Goal: Task Accomplishment & Management: Use online tool/utility

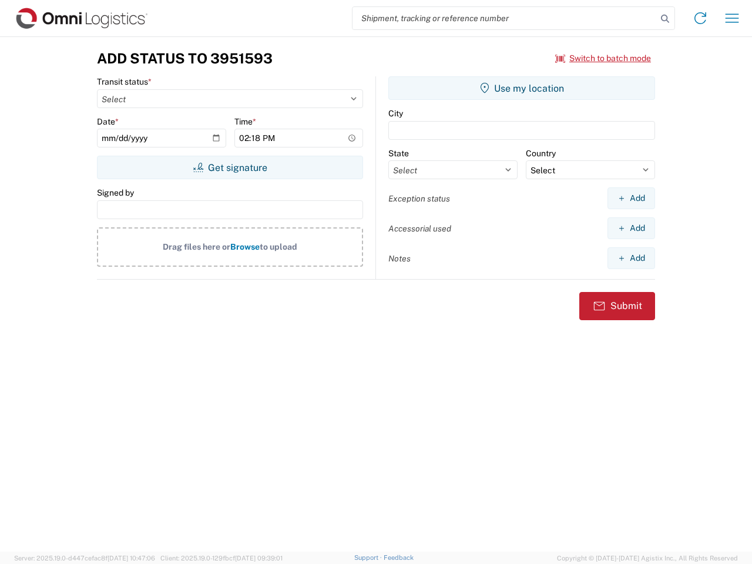
click at [505, 18] on input "search" at bounding box center [505, 18] width 304 height 22
click at [665, 19] on icon at bounding box center [665, 19] width 16 height 16
click at [700, 18] on icon at bounding box center [700, 18] width 19 height 19
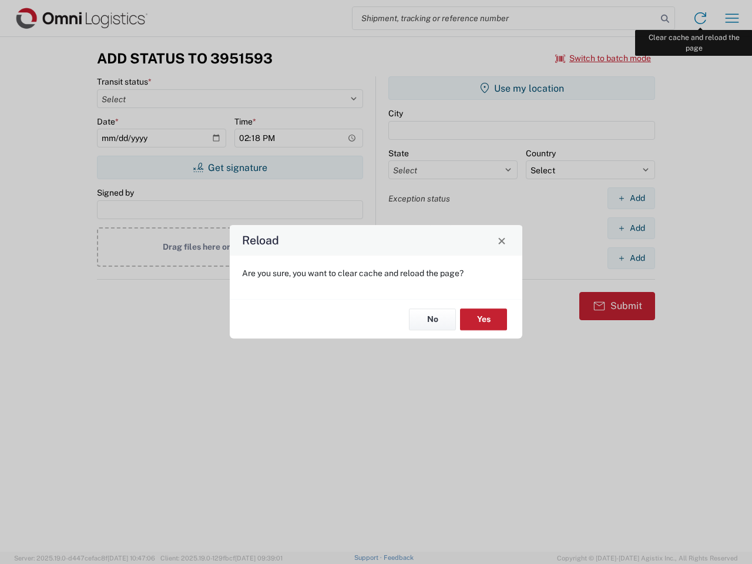
click at [732, 18] on div "Reload Are you sure, you want to clear cache and reload the page? No Yes" at bounding box center [376, 282] width 752 height 564
click at [603, 58] on div "Reload Are you sure, you want to clear cache and reload the page? No Yes" at bounding box center [376, 282] width 752 height 564
click at [230, 167] on div "Reload Are you sure, you want to clear cache and reload the page? No Yes" at bounding box center [376, 282] width 752 height 564
click at [522, 88] on div "Reload Are you sure, you want to clear cache and reload the page? No Yes" at bounding box center [376, 282] width 752 height 564
click at [631, 198] on div "Reload Are you sure, you want to clear cache and reload the page? No Yes" at bounding box center [376, 282] width 752 height 564
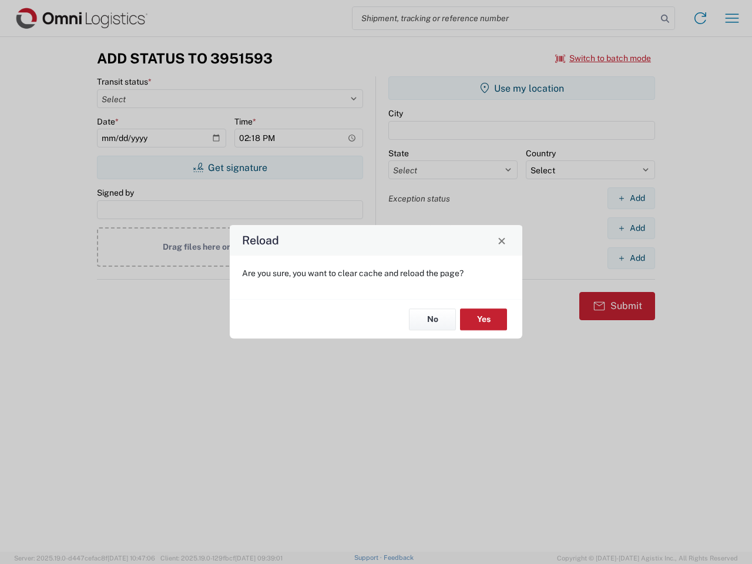
click at [631, 228] on div "Reload Are you sure, you want to clear cache and reload the page? No Yes" at bounding box center [376, 282] width 752 height 564
click at [631, 258] on div "Reload Are you sure, you want to clear cache and reload the page? No Yes" at bounding box center [376, 282] width 752 height 564
